Goal: Task Accomplishment & Management: Complete application form

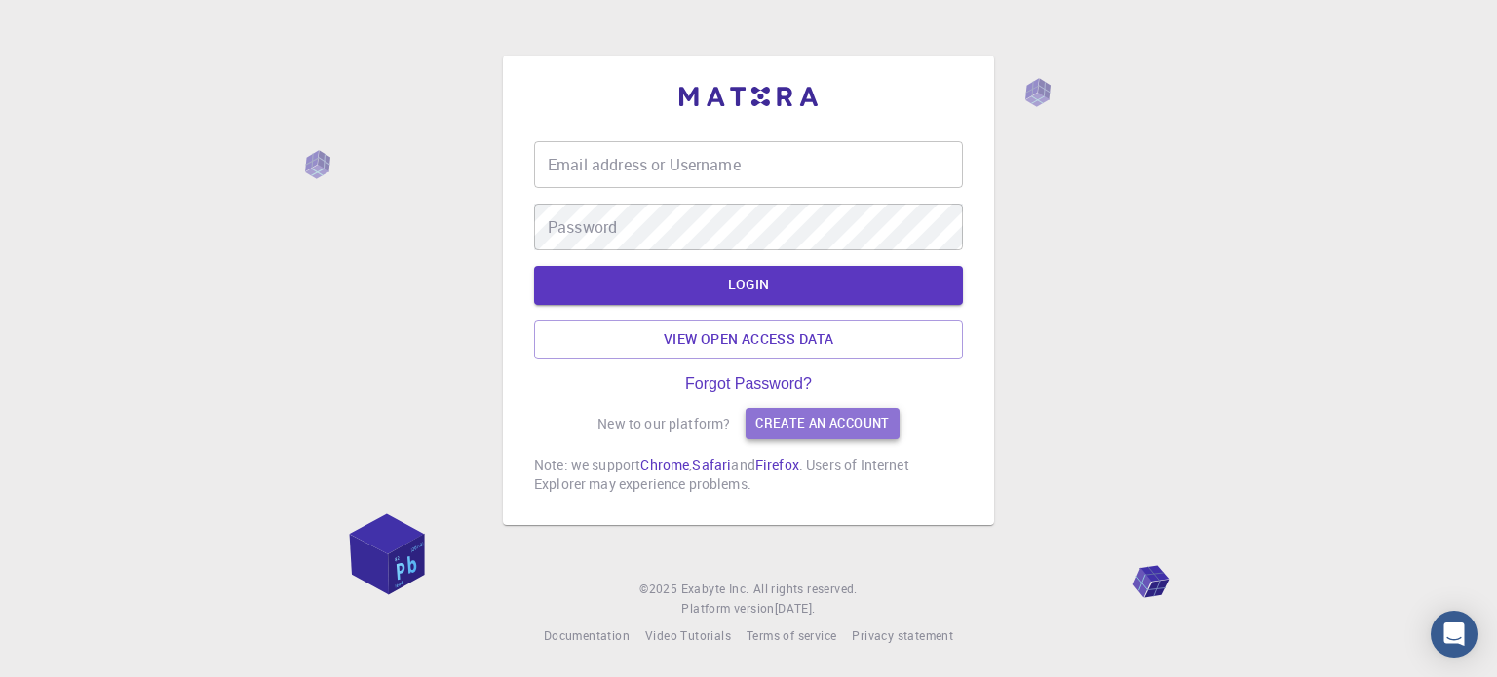
click at [801, 417] on link "Create an account" at bounding box center [822, 423] width 153 height 31
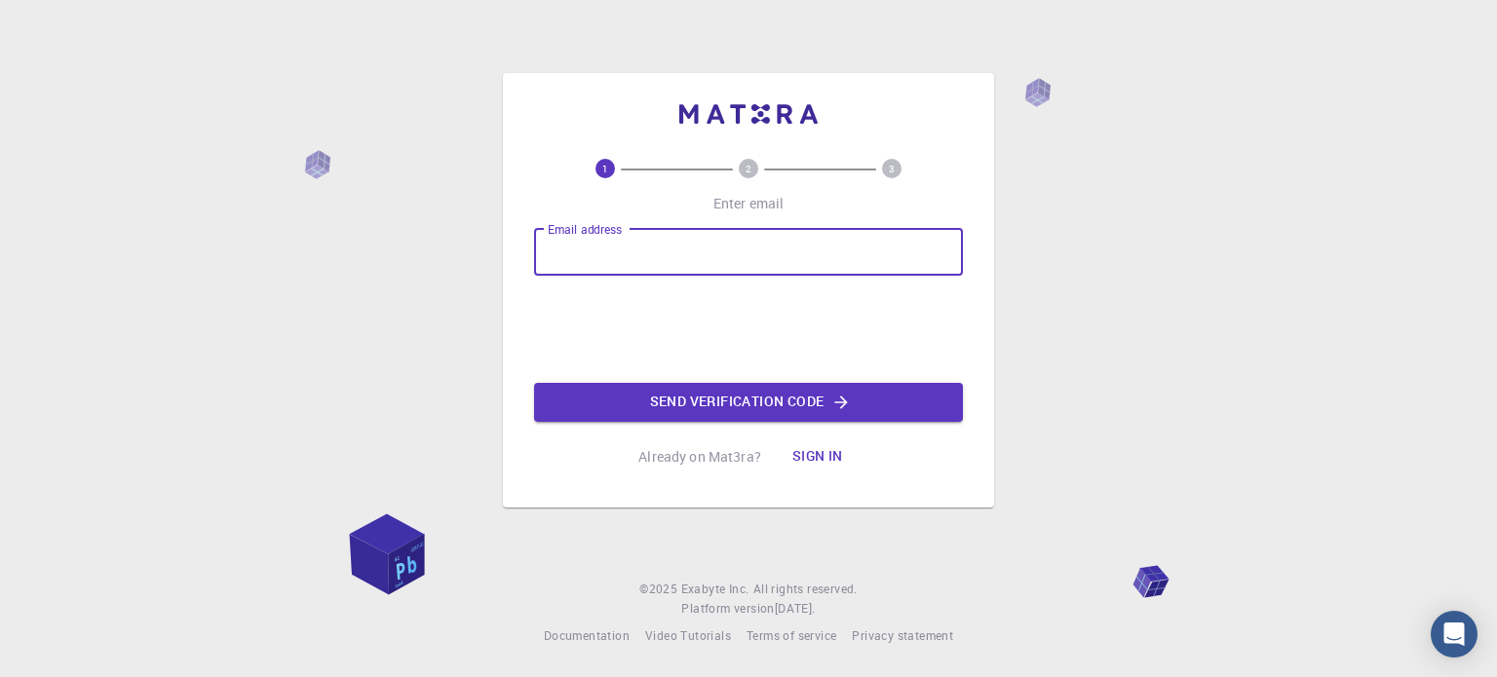
click at [670, 257] on input "Email address" at bounding box center [748, 252] width 429 height 47
type input "[EMAIL_ADDRESS][DOMAIN_NAME]"
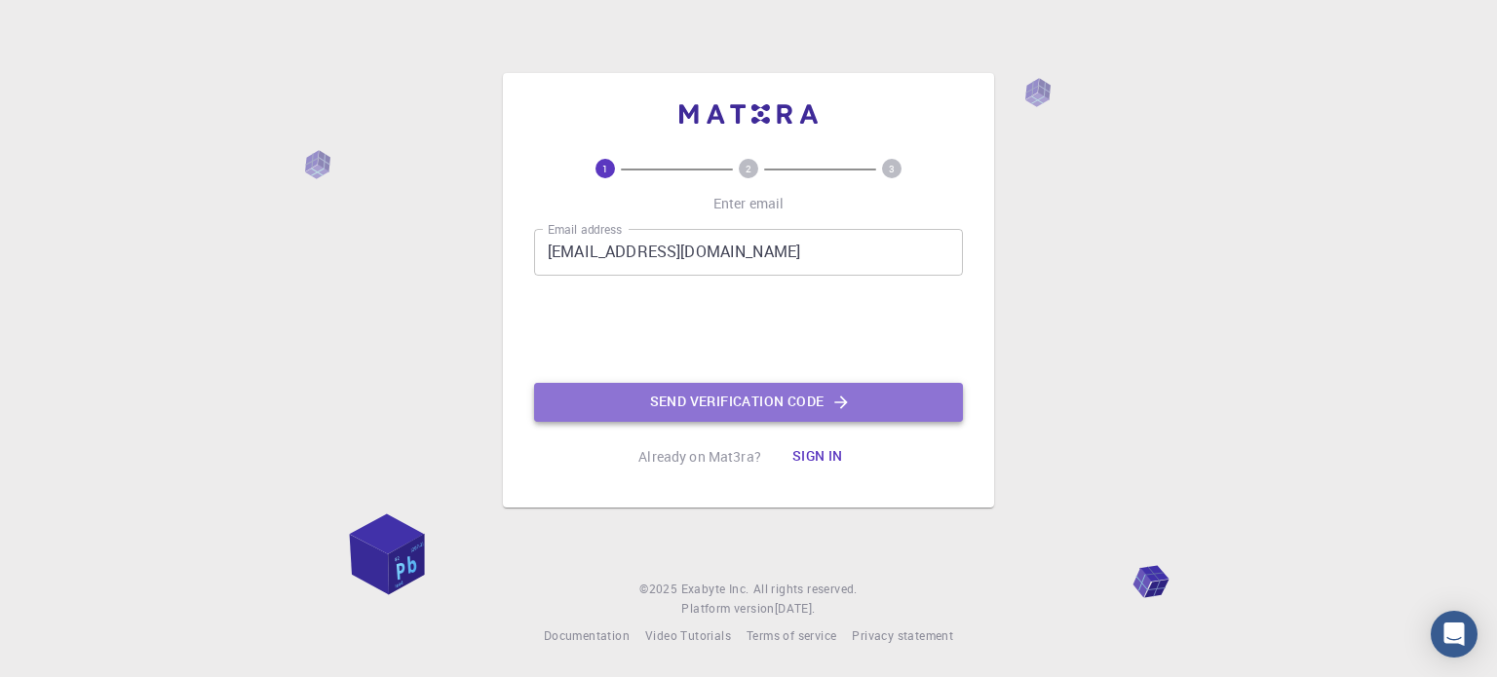
click at [647, 412] on button "Send verification code" at bounding box center [748, 402] width 429 height 39
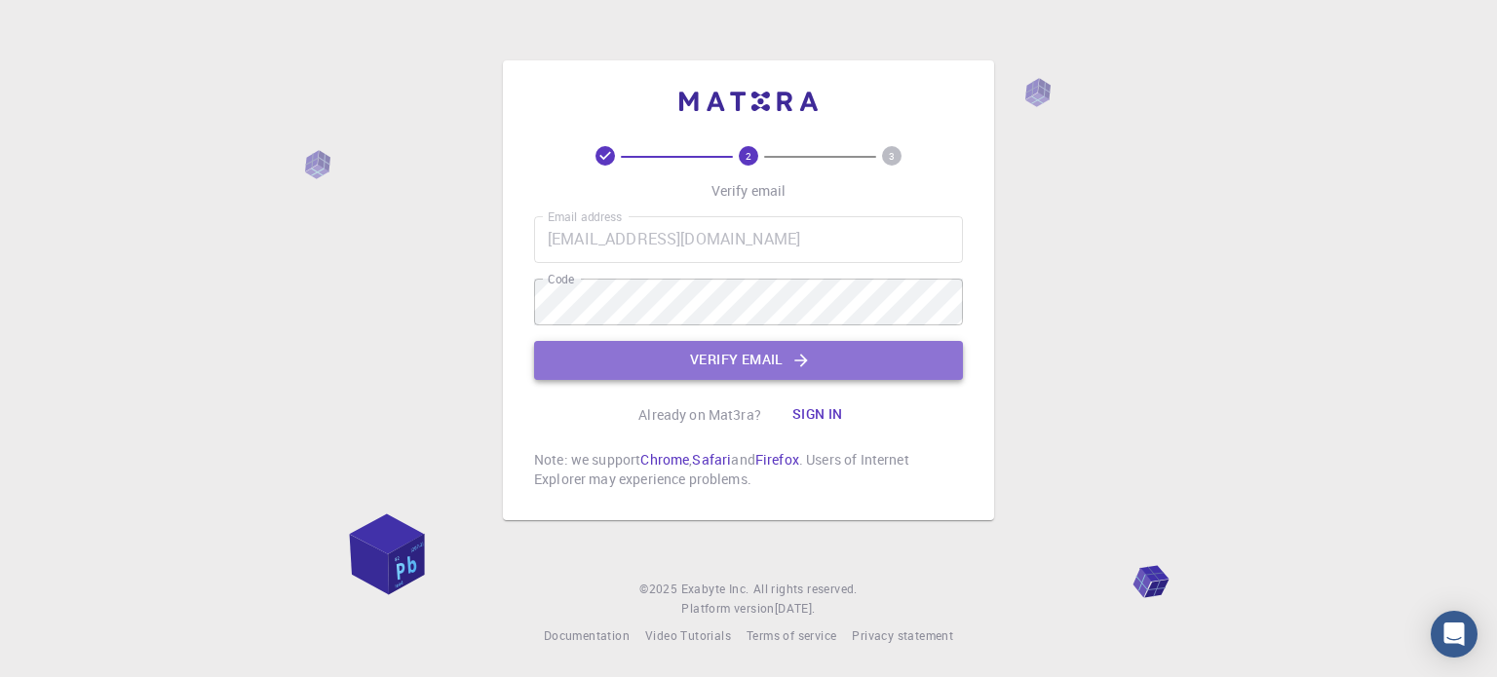
click at [604, 362] on button "Verify email" at bounding box center [748, 360] width 429 height 39
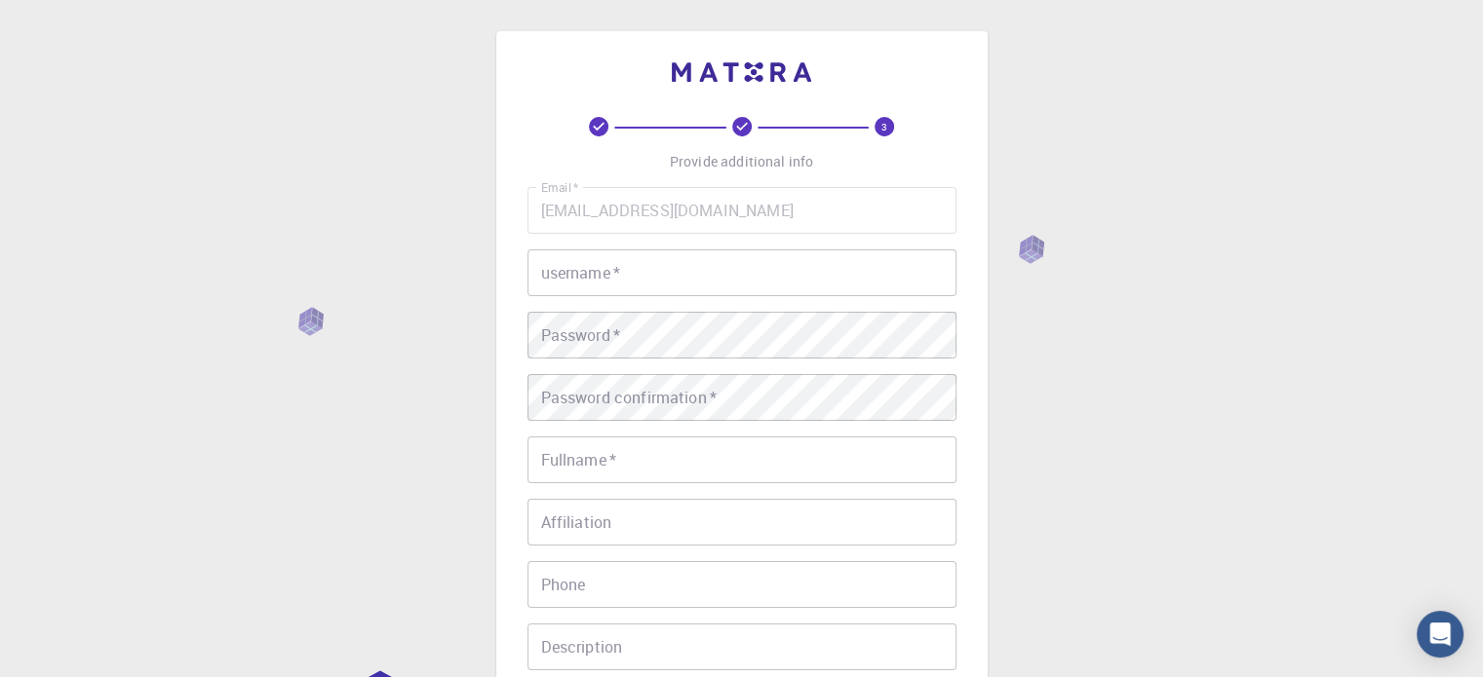
click at [645, 288] on input "username   *" at bounding box center [741, 273] width 429 height 47
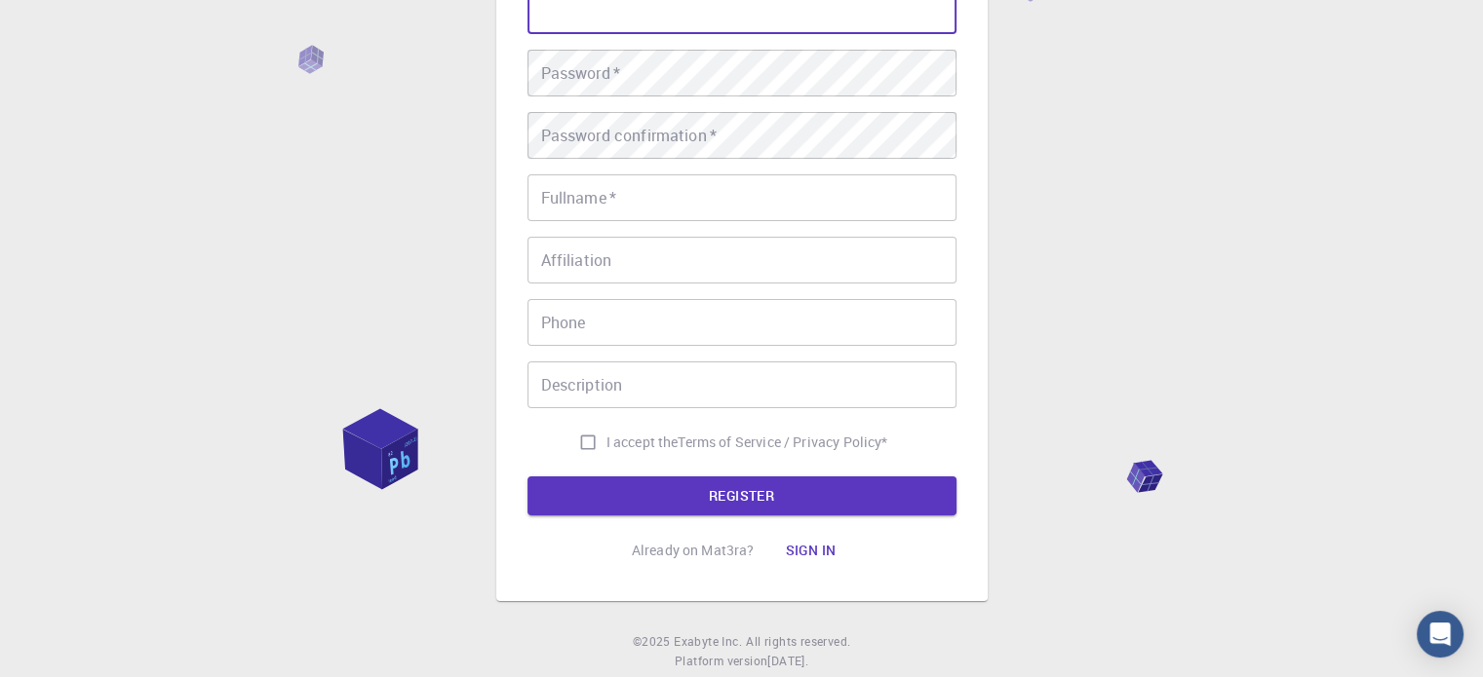
scroll to position [314, 0]
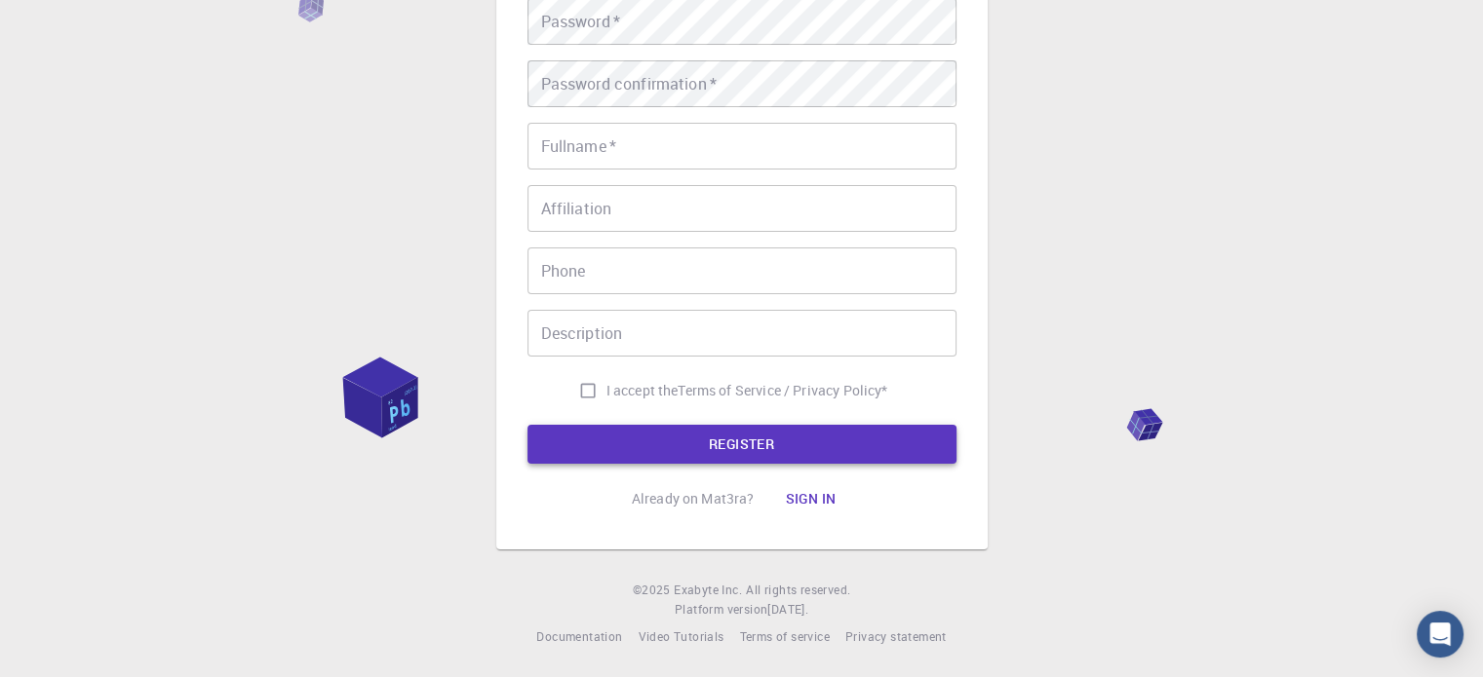
click at [676, 438] on button "REGISTER" at bounding box center [741, 444] width 429 height 39
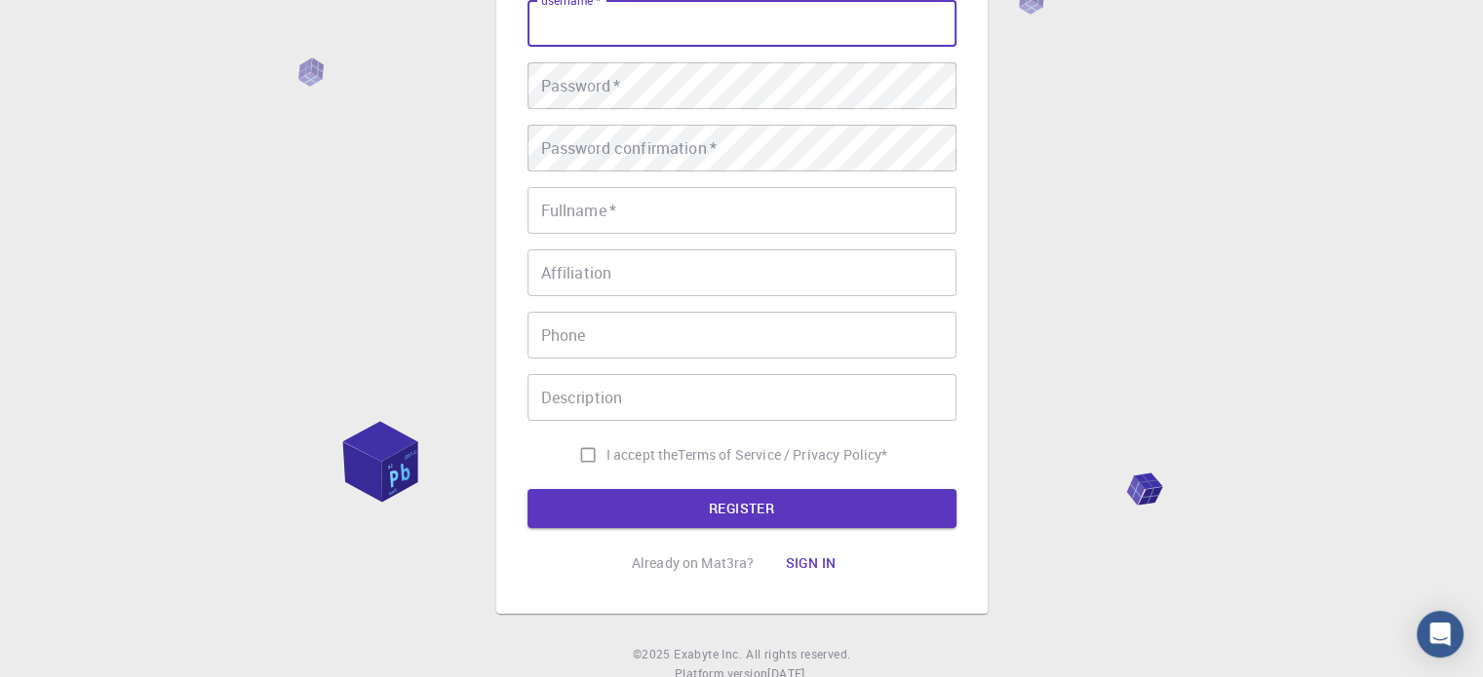
click at [589, 452] on input "I accept the Terms of Service / Privacy Policy *" at bounding box center [587, 455] width 37 height 37
checkbox input "true"
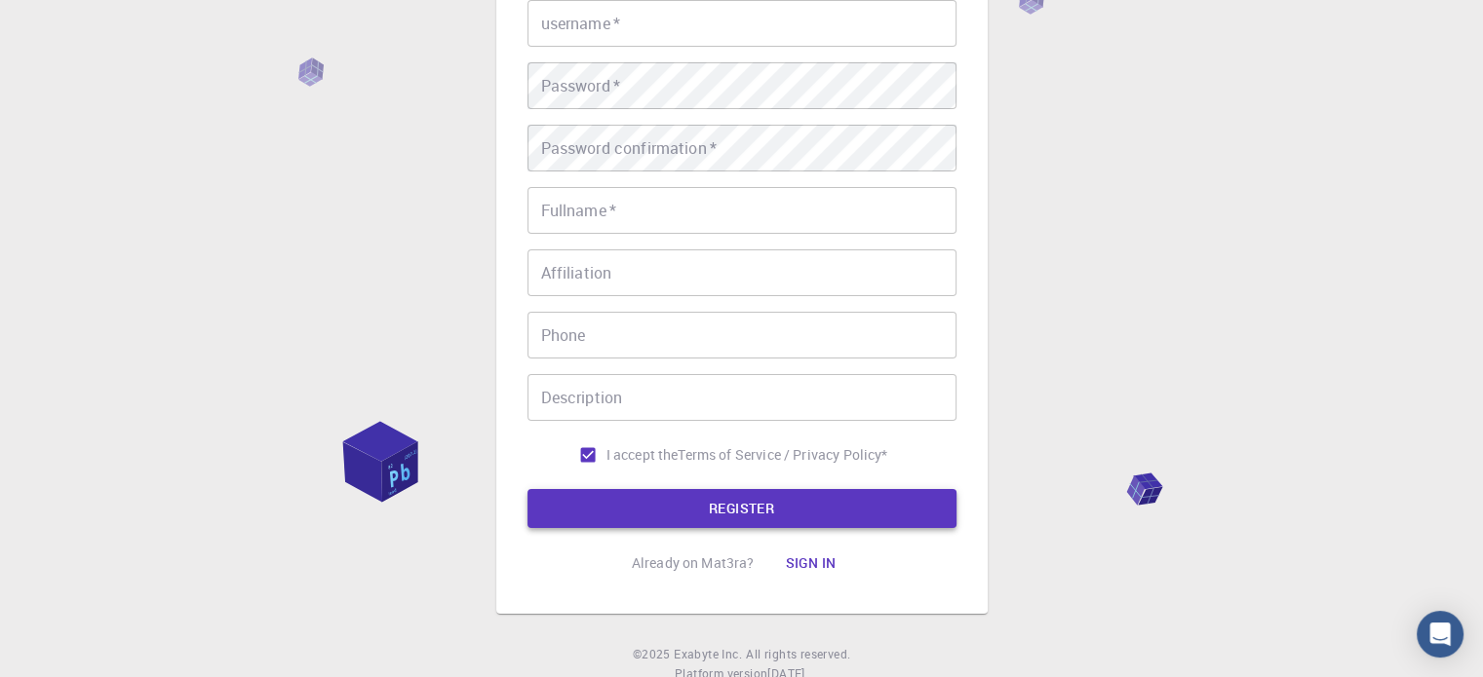
click at [637, 489] on form "Email   * [EMAIL_ADDRESS][DOMAIN_NAME] Email   * username   * username   * Pass…" at bounding box center [741, 233] width 429 height 591
click at [655, 502] on button "REGISTER" at bounding box center [741, 508] width 429 height 39
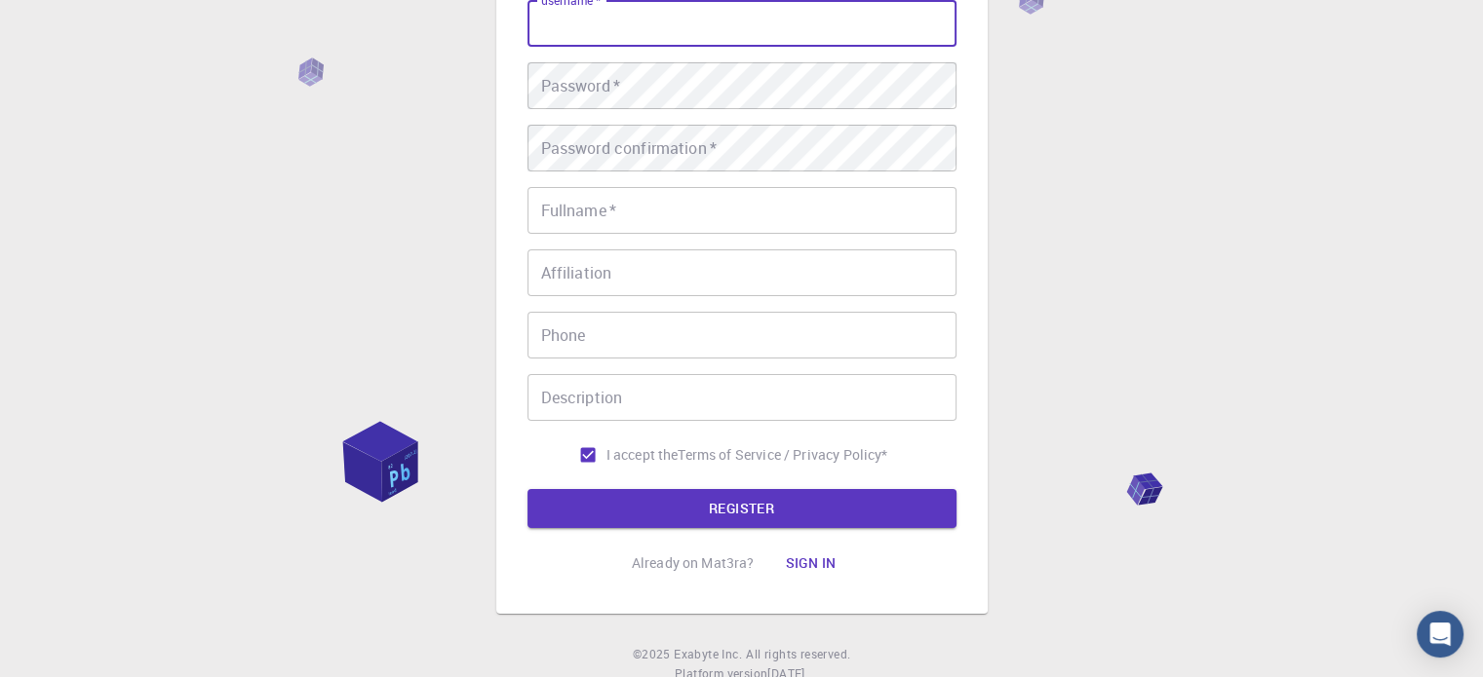
drag, startPoint x: 732, startPoint y: 578, endPoint x: 764, endPoint y: 579, distance: 32.2
click at [744, 580] on div "Already on Mat3ra? Sign in" at bounding box center [742, 563] width 220 height 39
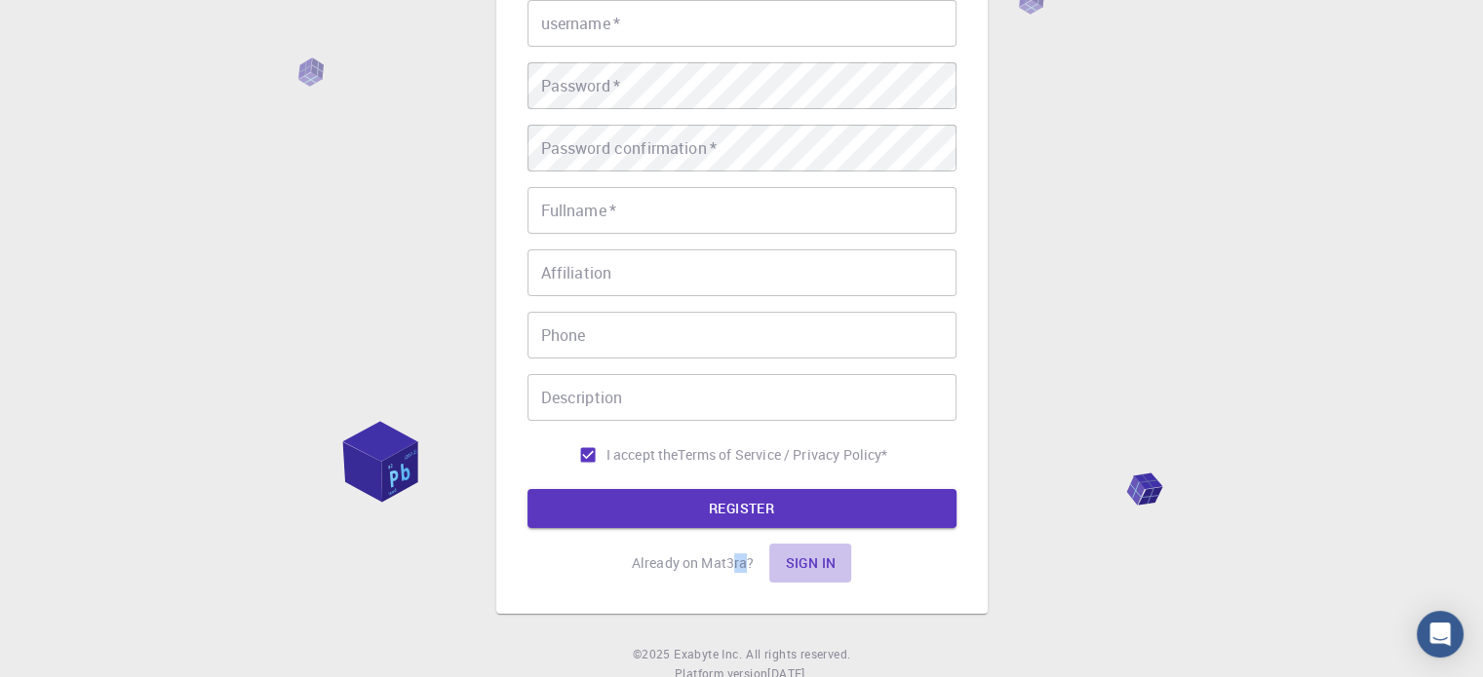
click at [803, 568] on button "Sign in" at bounding box center [810, 563] width 82 height 39
